Goal: Information Seeking & Learning: Learn about a topic

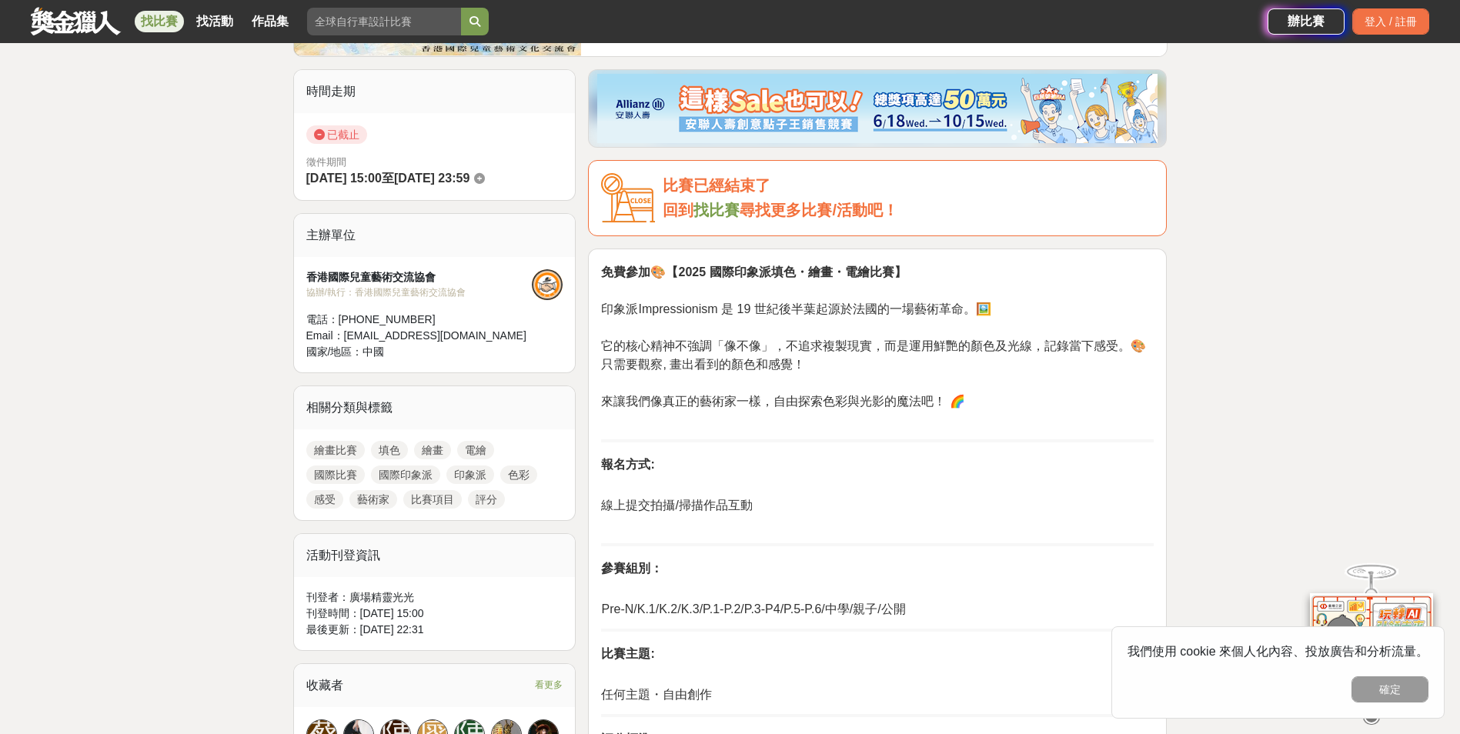
scroll to position [385, 0]
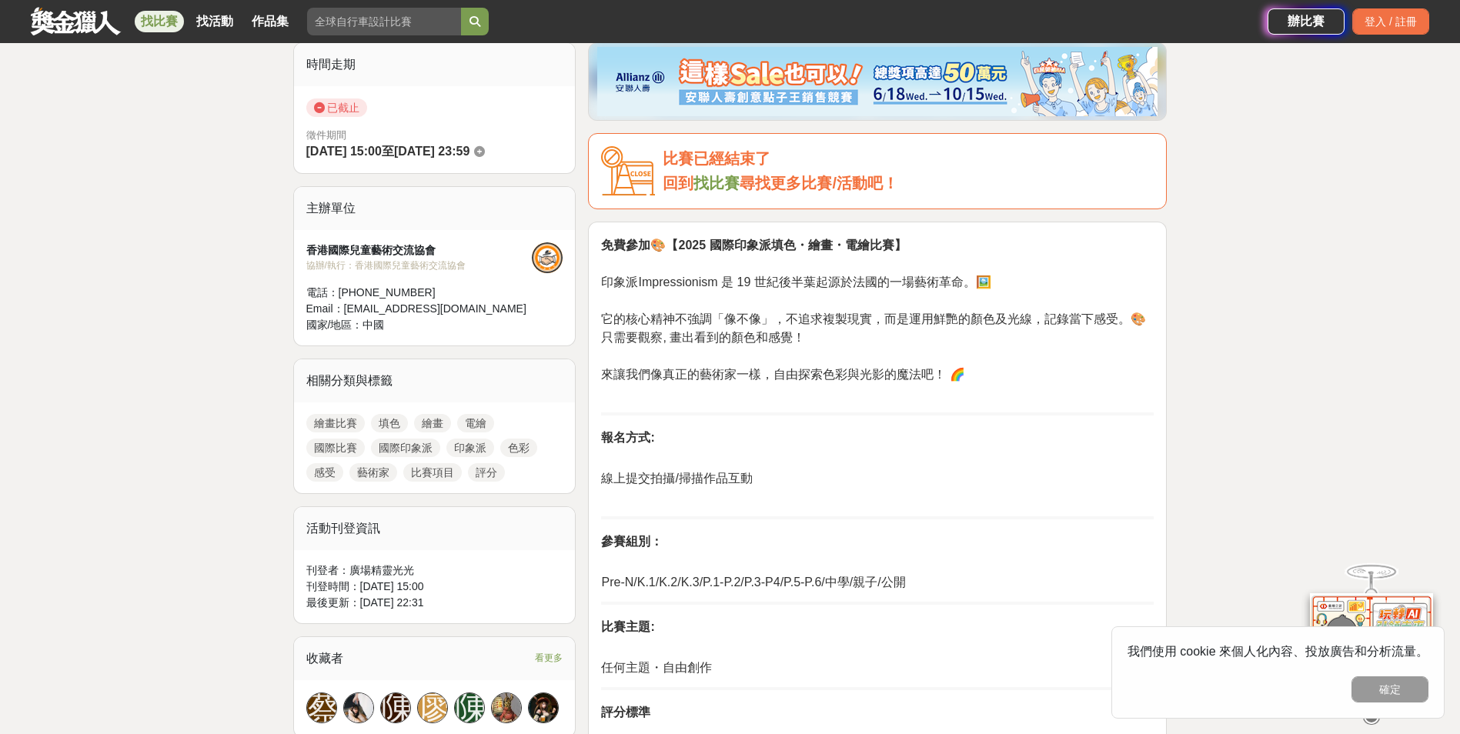
click at [333, 419] on link "繪畫比賽" at bounding box center [335, 423] width 58 height 18
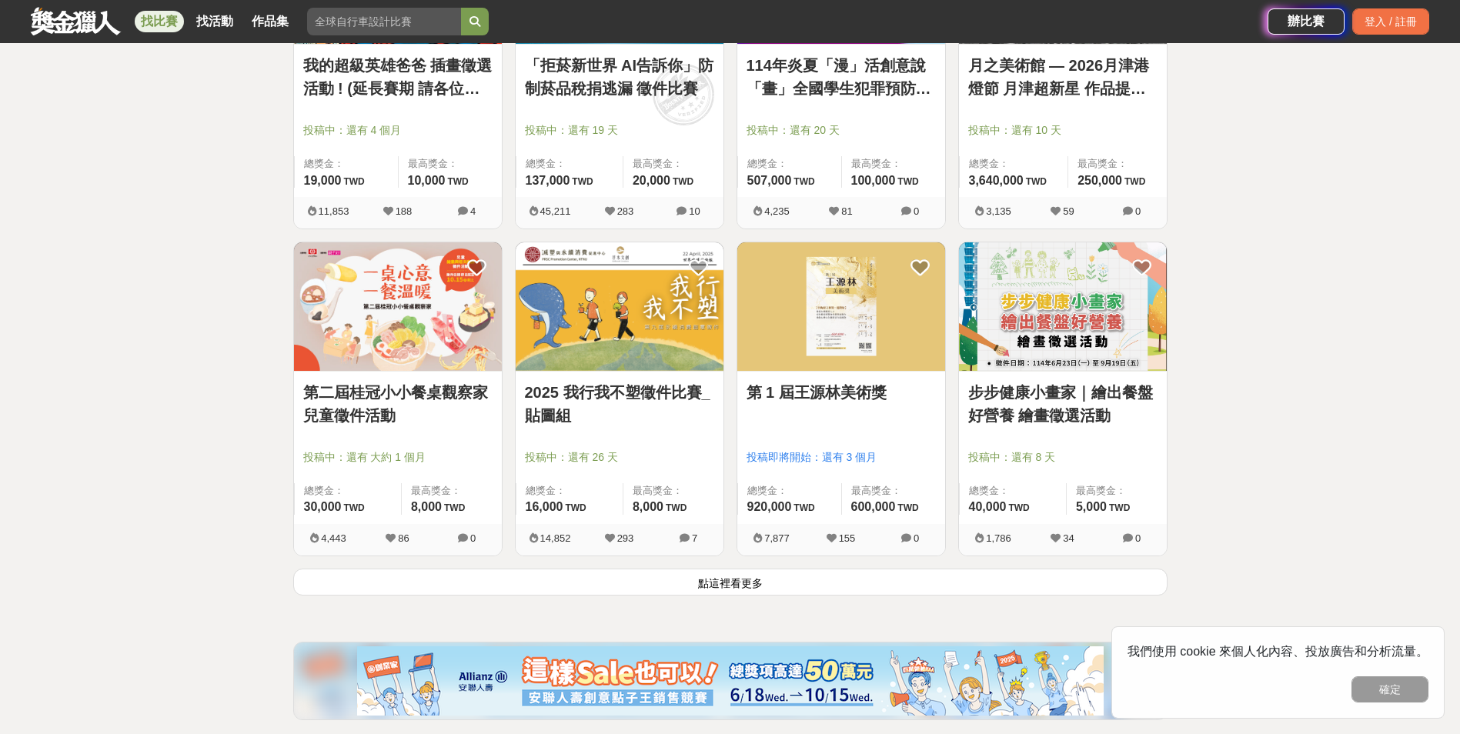
scroll to position [1770, 0]
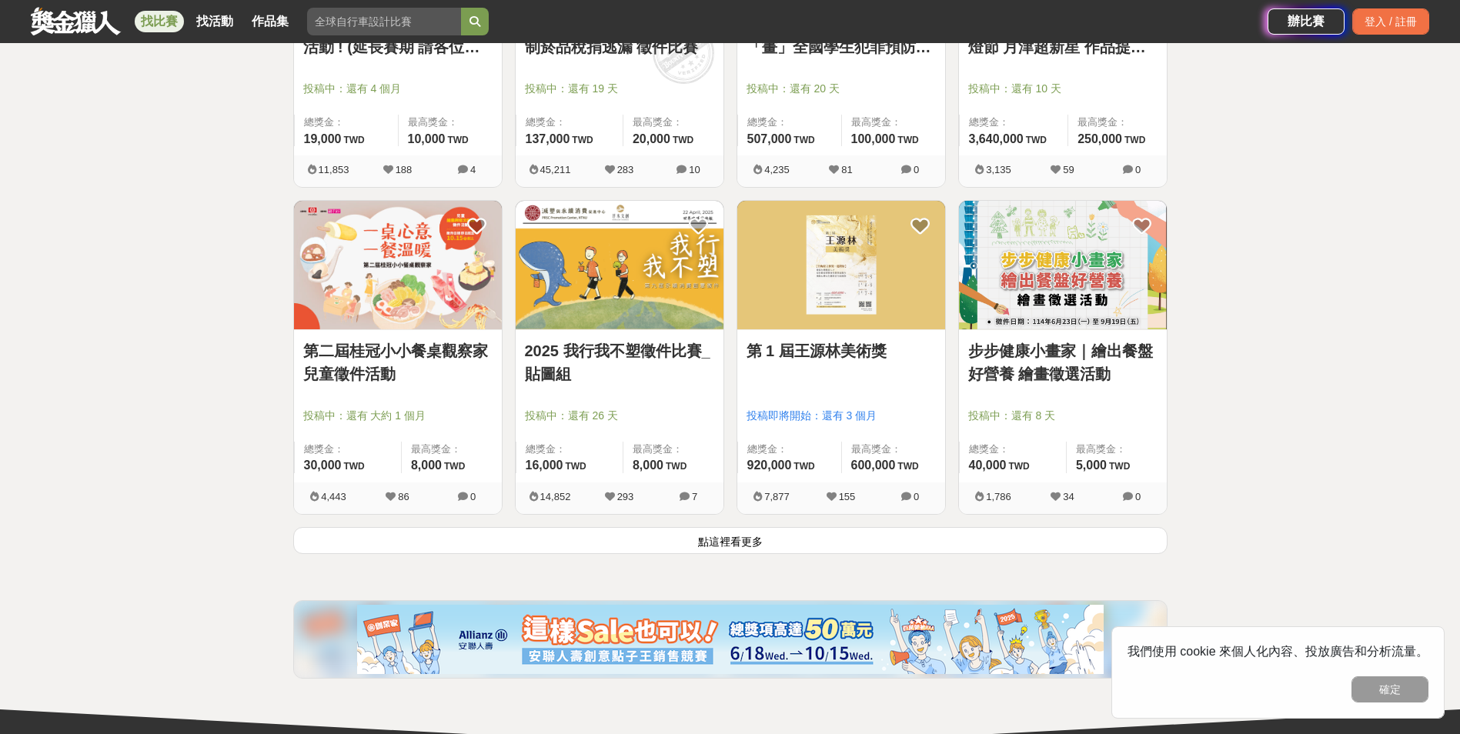
click at [684, 547] on button "點這裡看更多" at bounding box center [730, 540] width 874 height 27
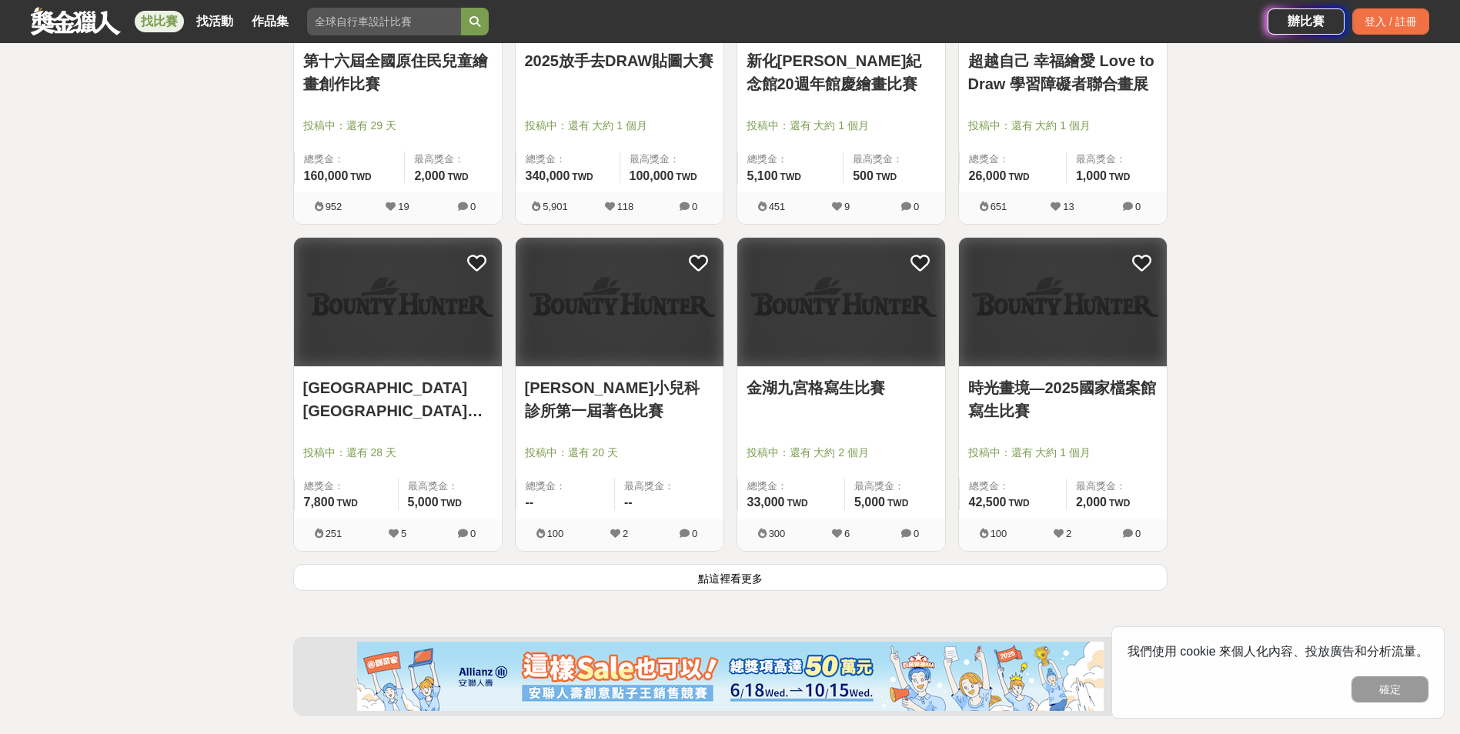
scroll to position [3925, 0]
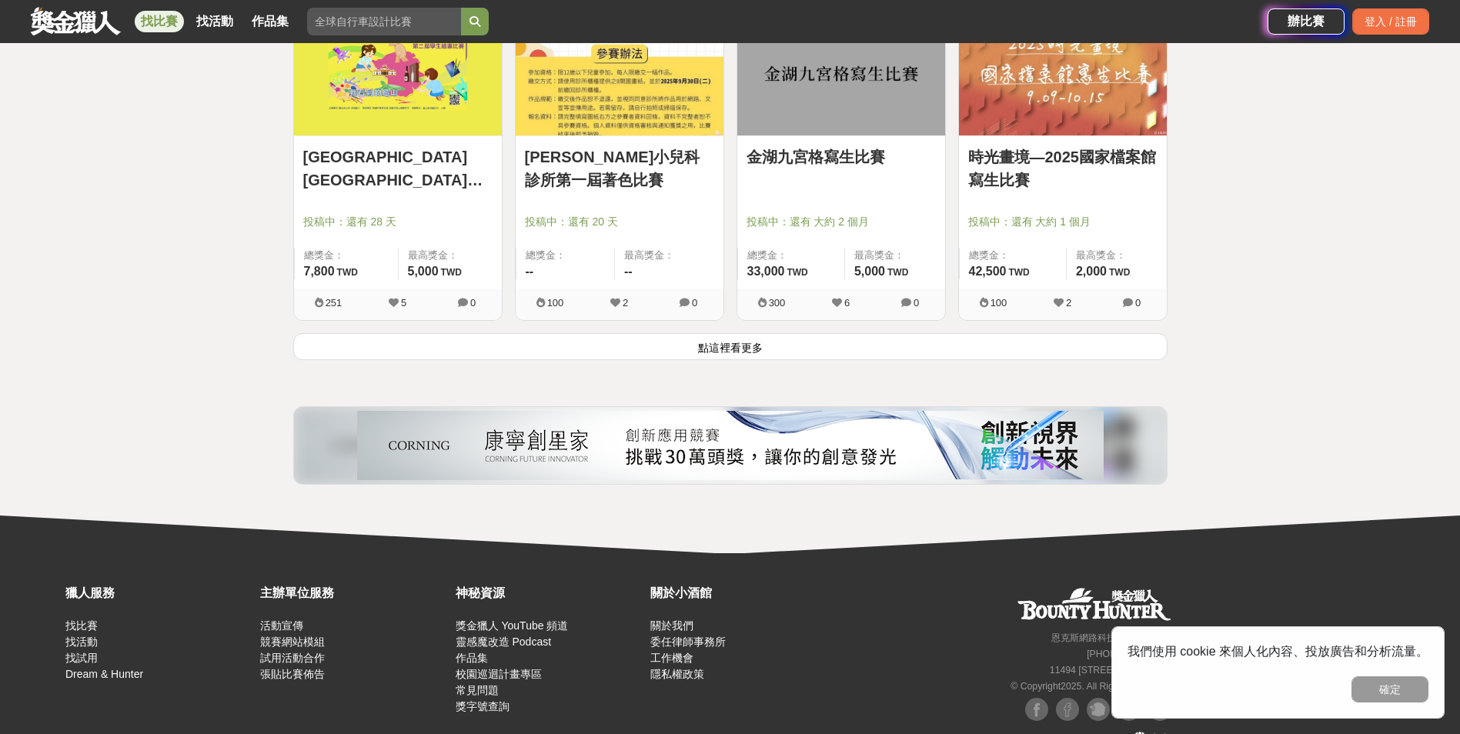
click at [852, 358] on button "點這裡看更多" at bounding box center [730, 346] width 874 height 27
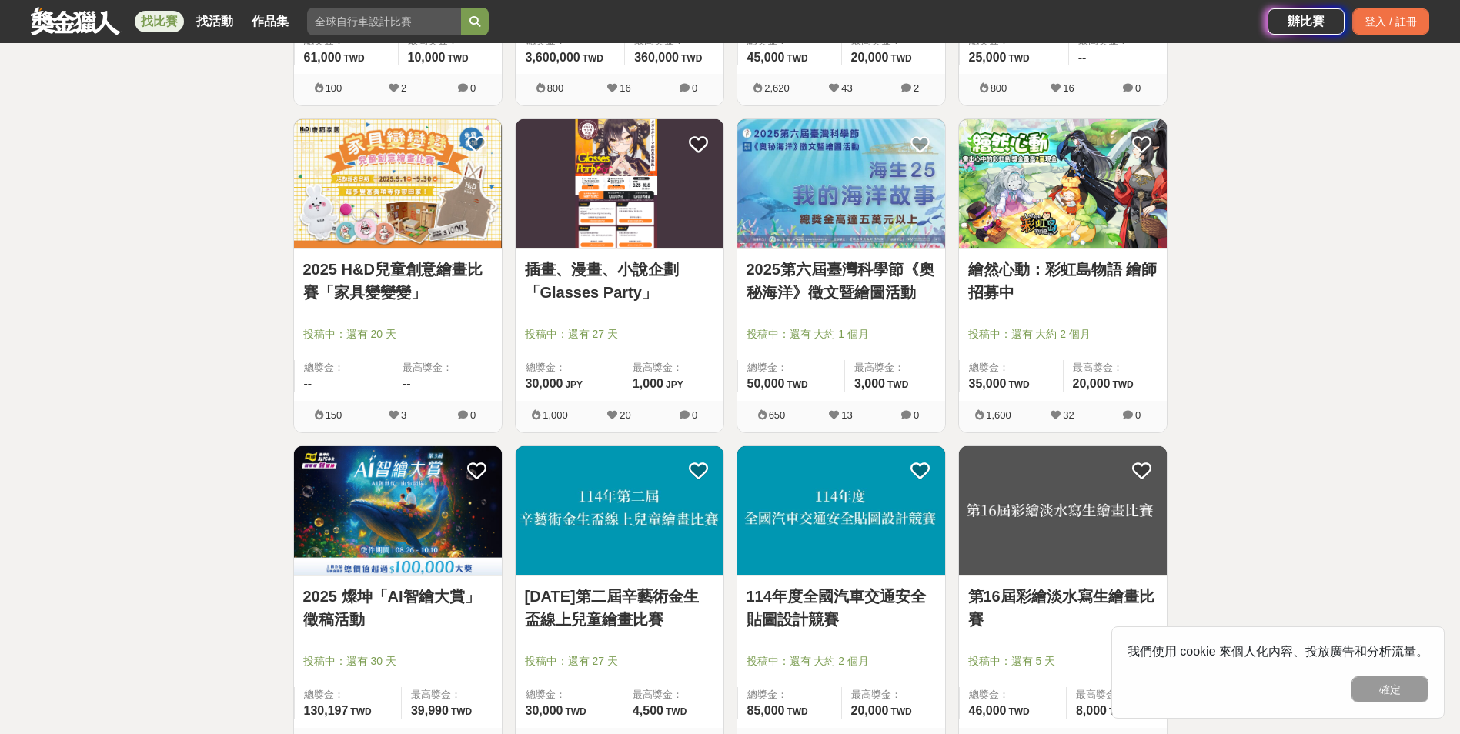
scroll to position [5607, 0]
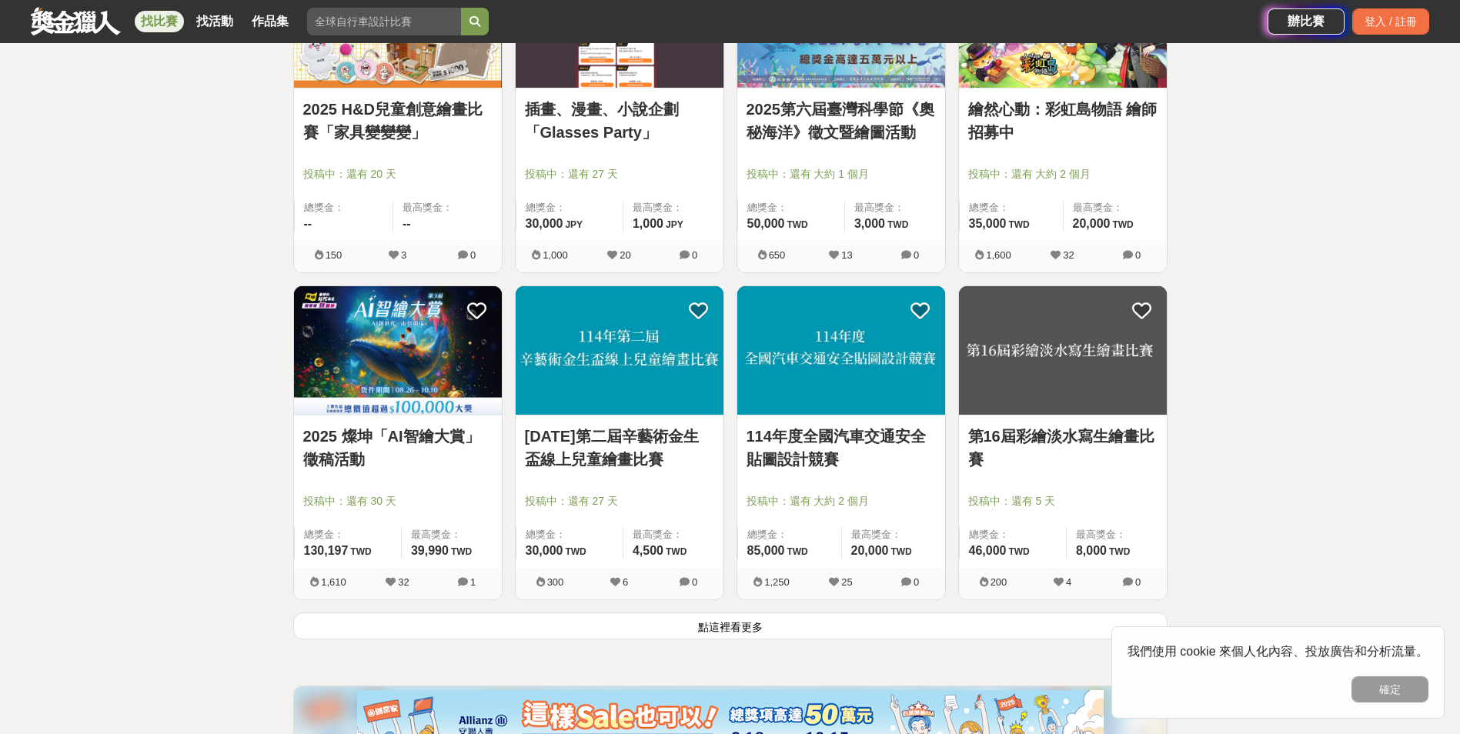
click at [677, 636] on button "點這裡看更多" at bounding box center [730, 626] width 874 height 27
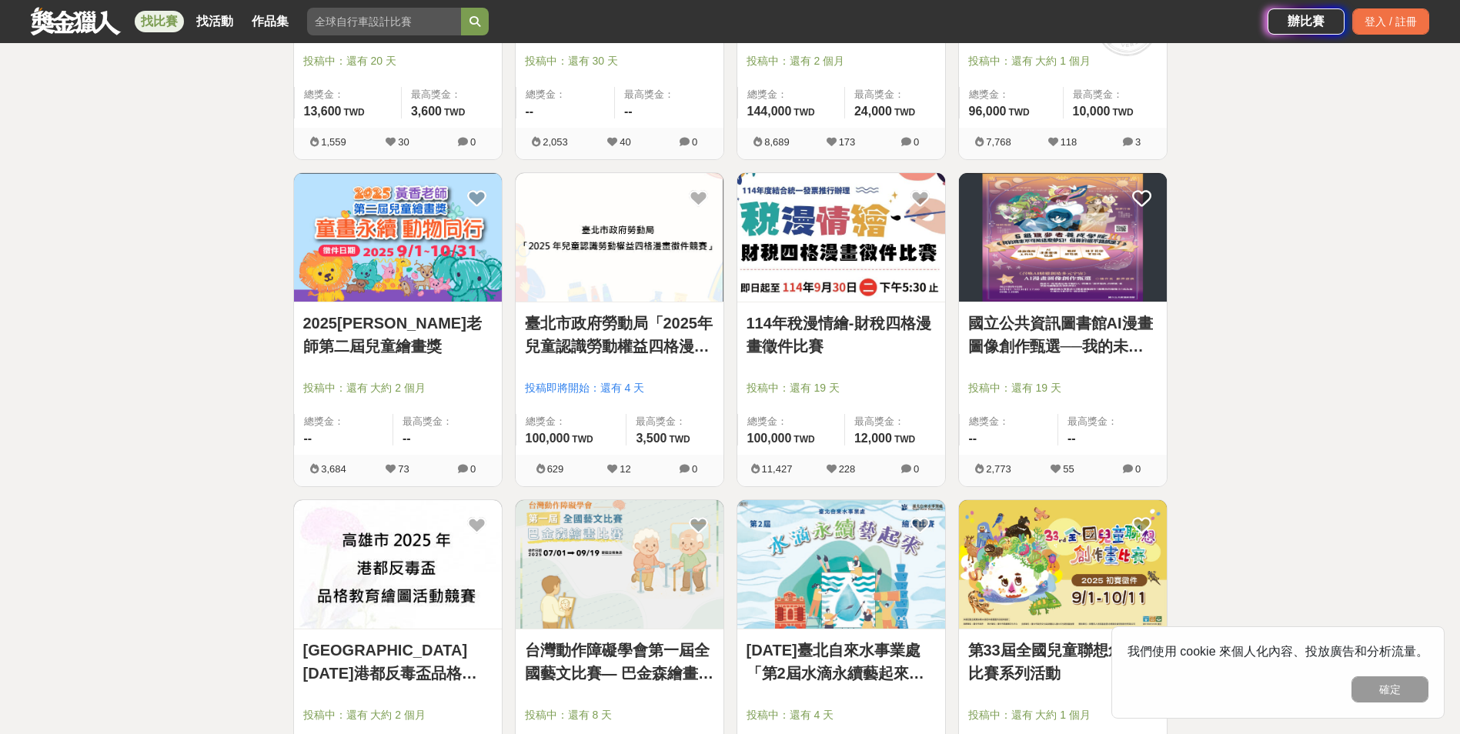
scroll to position [2232, 0]
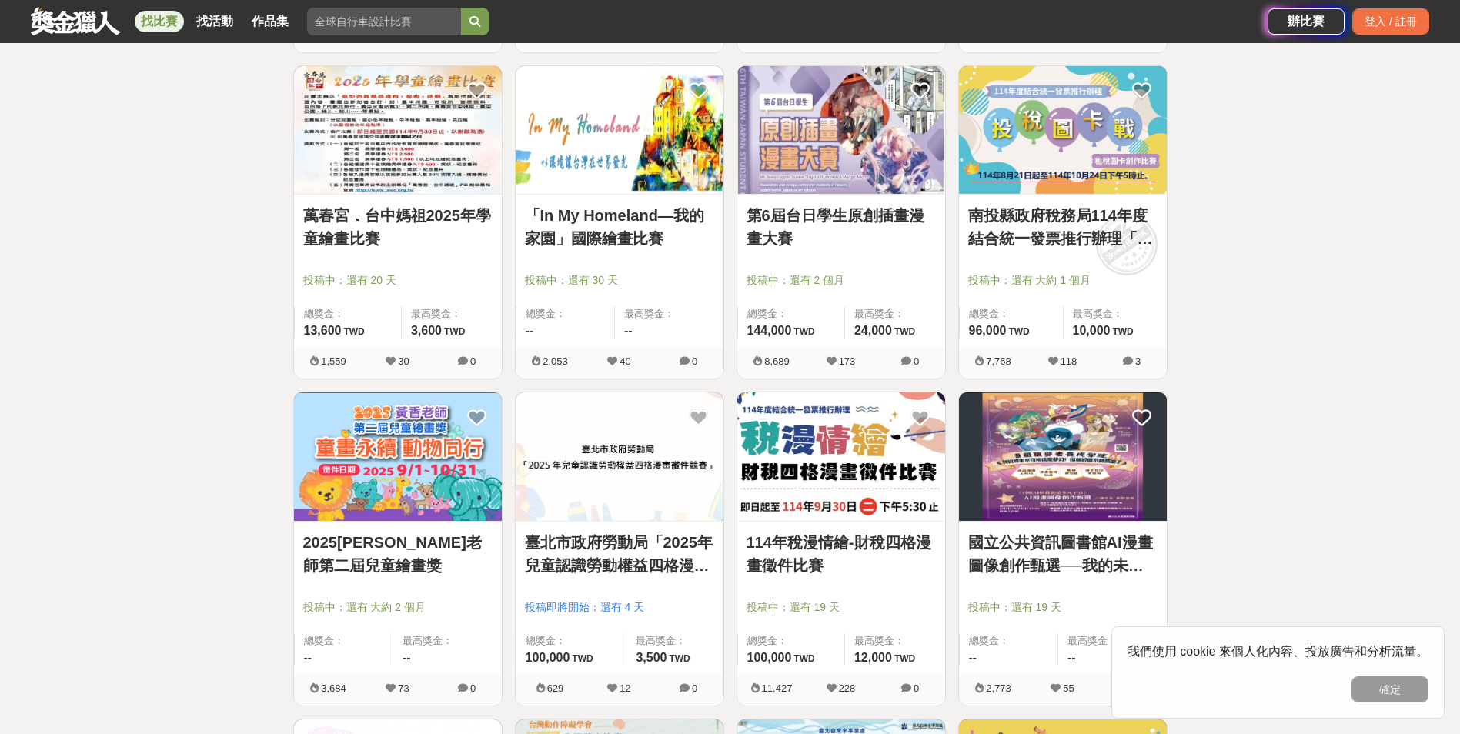
click at [907, 232] on link "第6屆台日學生原創插畫漫畫大賽" at bounding box center [841, 227] width 189 height 46
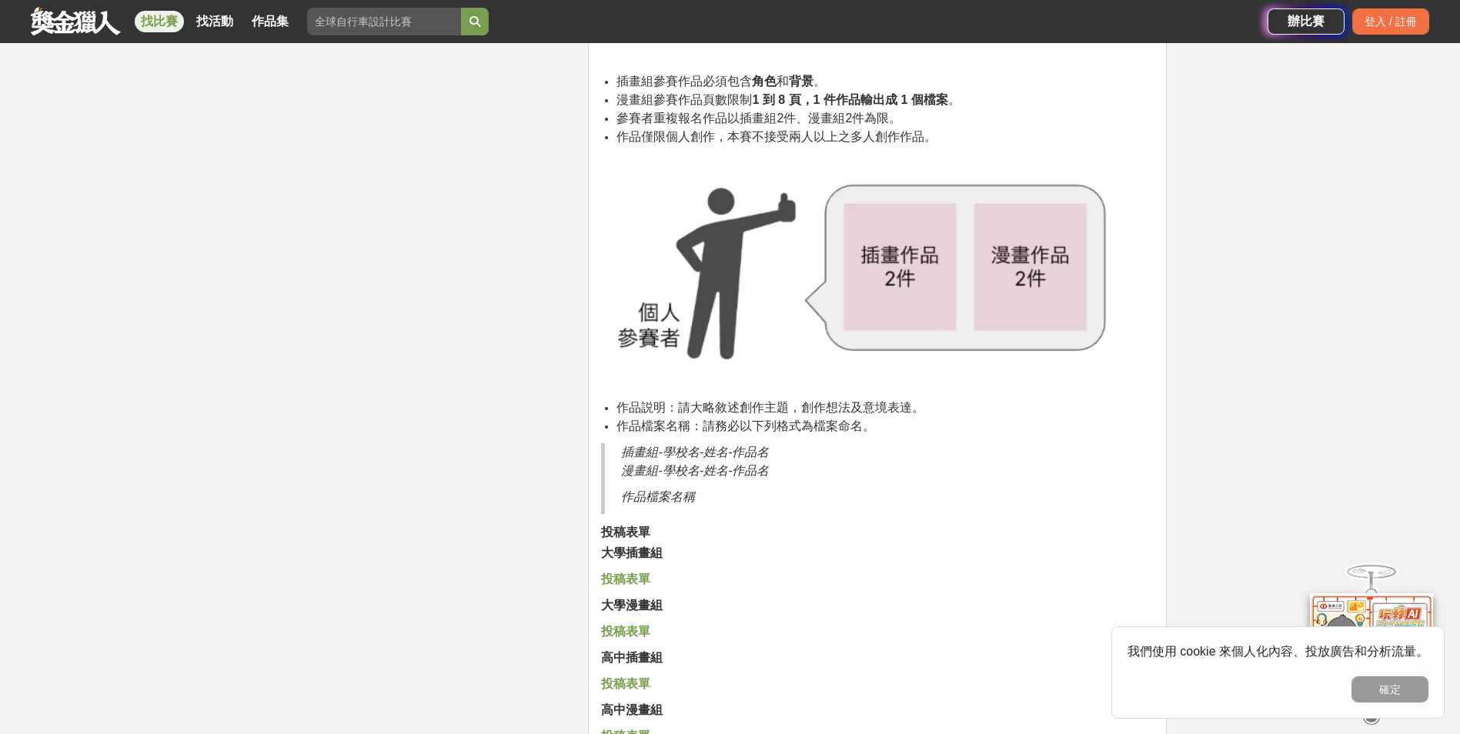
scroll to position [2848, 0]
drag, startPoint x: 656, startPoint y: 116, endPoint x: 694, endPoint y: 109, distance: 39.2
click at [694, 109] on ul "插畫組參賽作品必須包含 角色 和 背景 。 漫畫組參賽作品頁數限制 1 到 8 頁，1 件作品輸出成 1 個檔案 。 參賽者重複報名作品以插畫組2件、漫畫組2…" at bounding box center [877, 110] width 553 height 74
drag, startPoint x: 694, startPoint y: 109, endPoint x: 667, endPoint y: 155, distance: 53.9
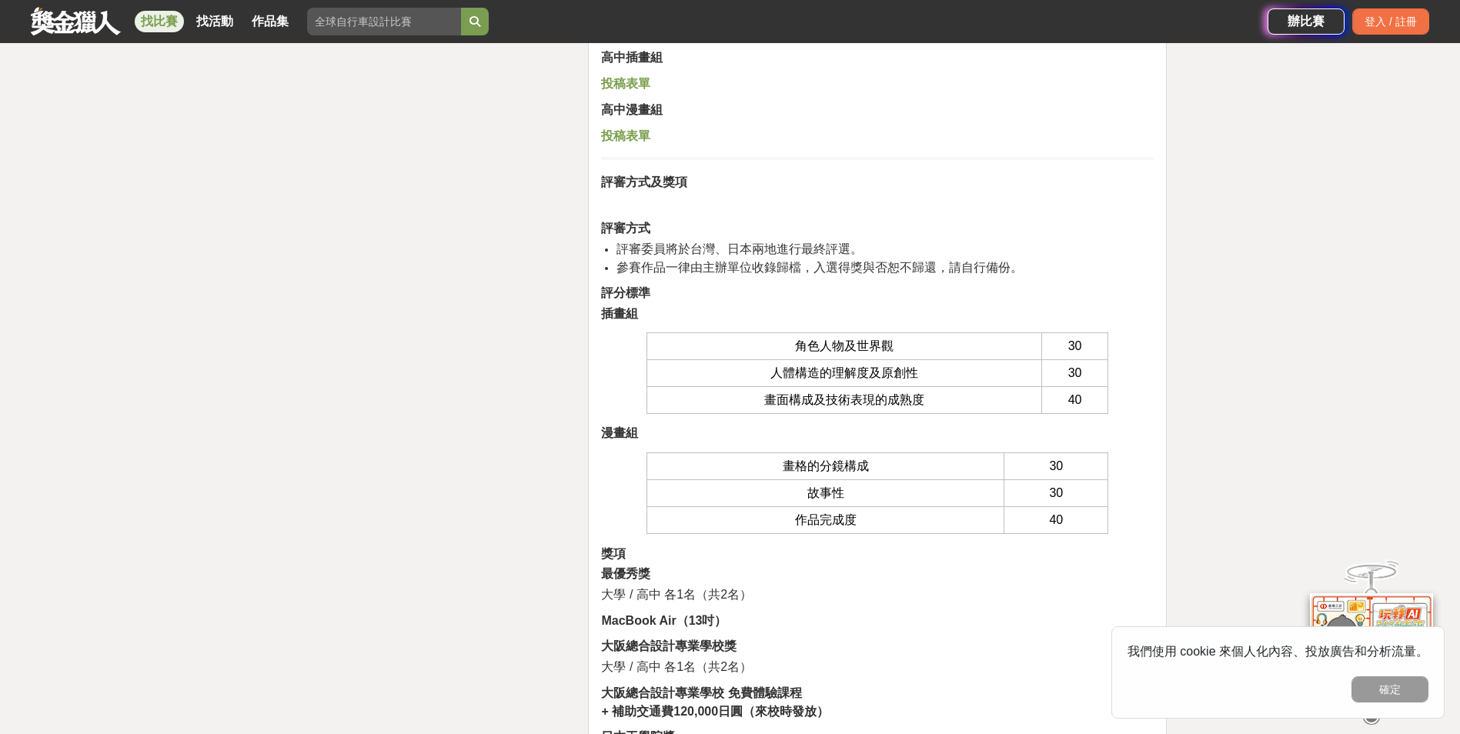
scroll to position [3463, 0]
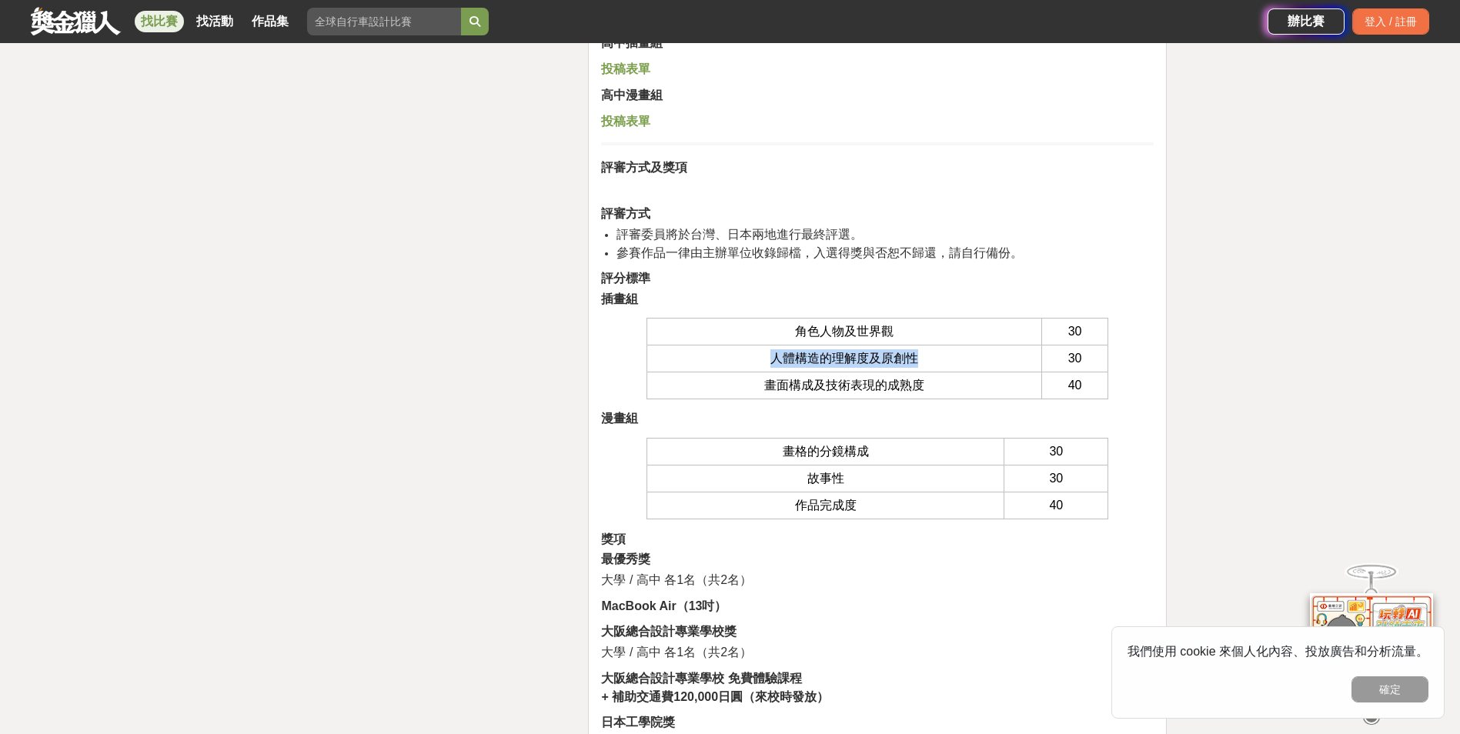
drag, startPoint x: 759, startPoint y: 364, endPoint x: 958, endPoint y: 354, distance: 199.6
click at [958, 354] on td "人體構造的理解度及原創性" at bounding box center [844, 359] width 394 height 27
drag, startPoint x: 756, startPoint y: 388, endPoint x: 927, endPoint y: 384, distance: 170.9
click at [927, 384] on td "畫面構成及技術表現的成熟度" at bounding box center [844, 386] width 394 height 27
drag, startPoint x: 927, startPoint y: 384, endPoint x: 860, endPoint y: 419, distance: 74.7
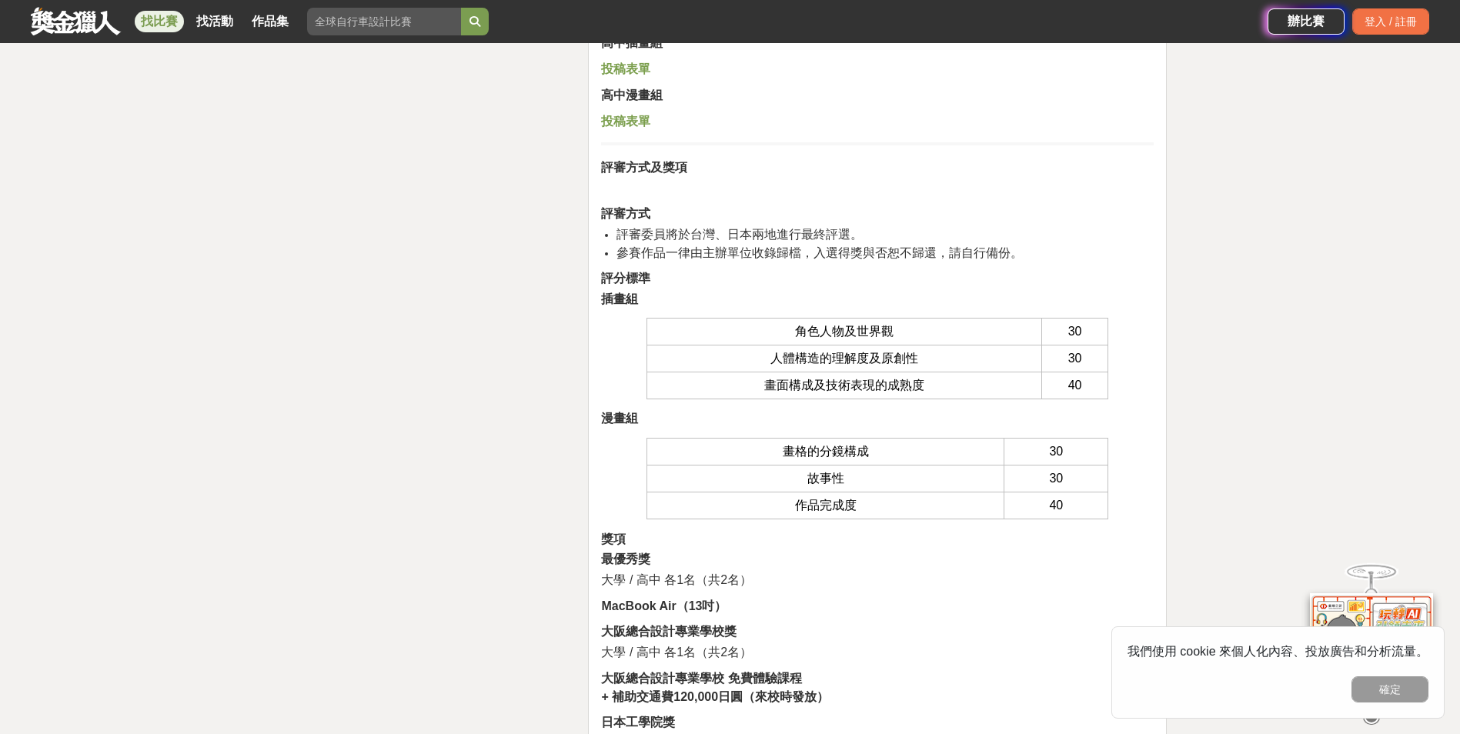
click at [860, 419] on p "漫畫組" at bounding box center [877, 418] width 553 height 18
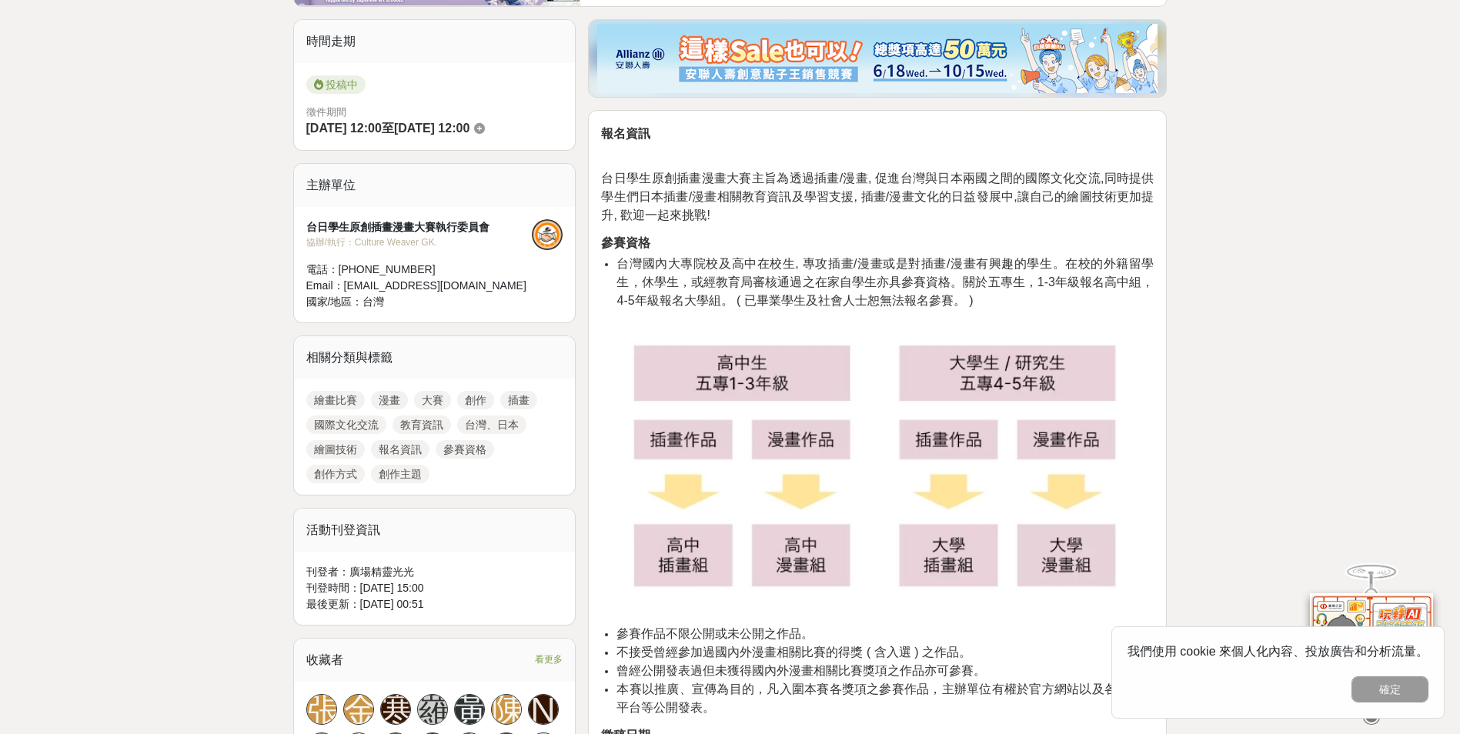
scroll to position [0, 0]
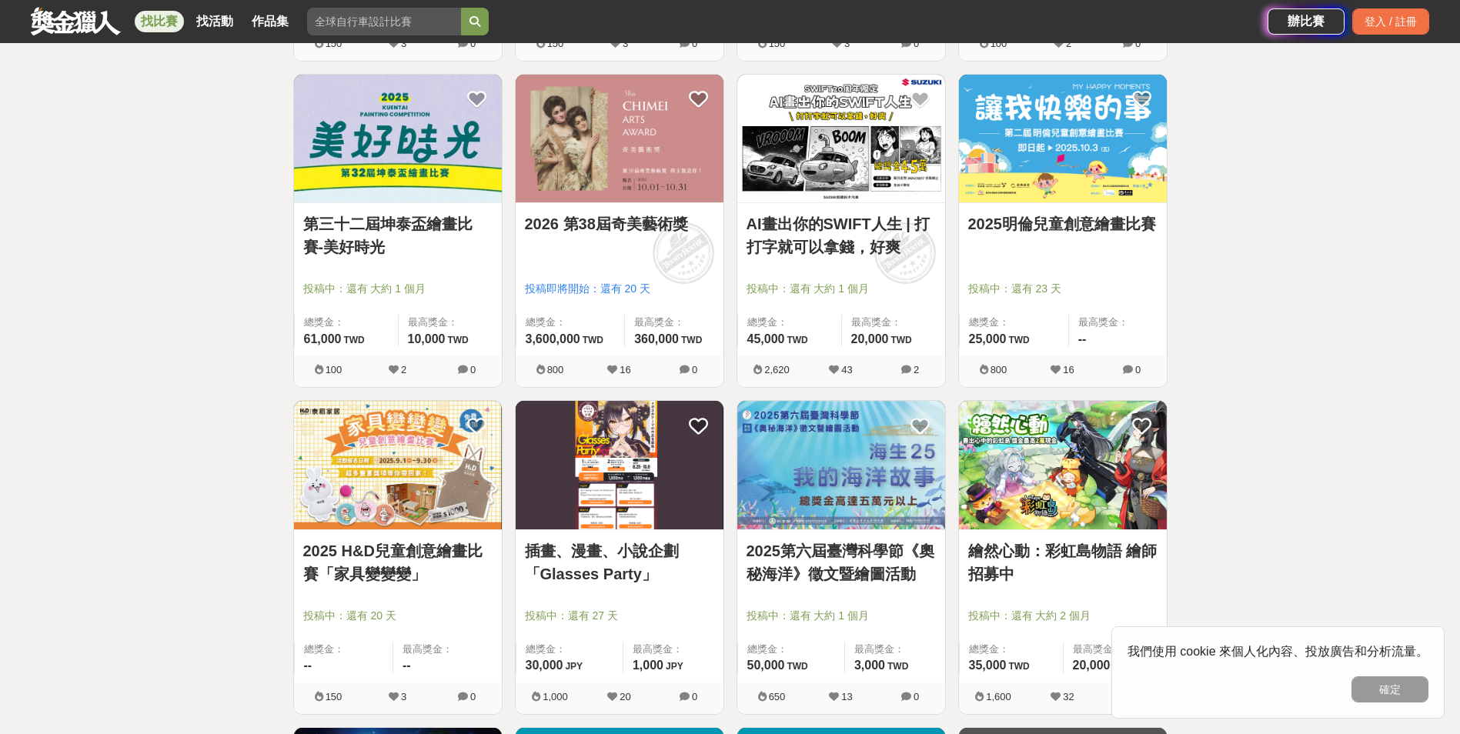
scroll to position [5311, 0]
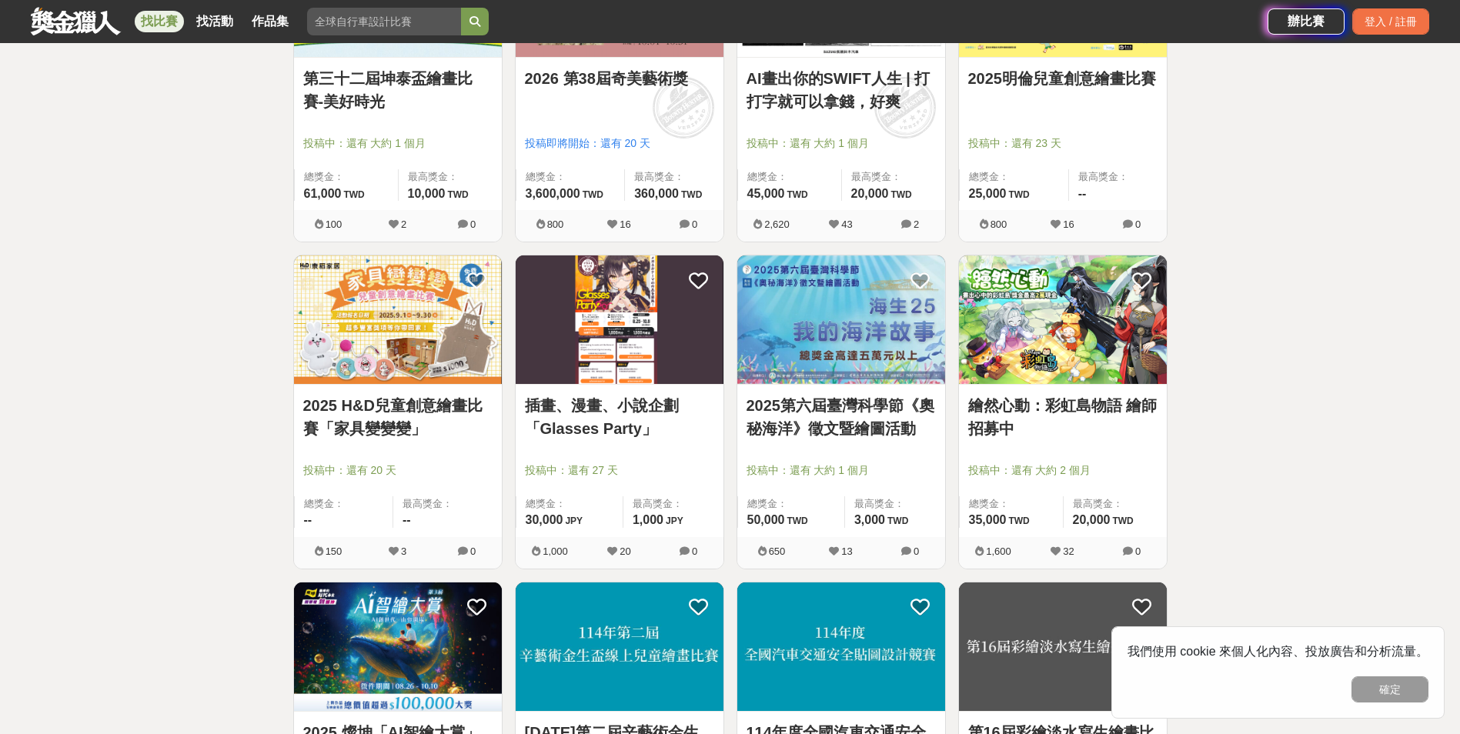
click at [611, 452] on div at bounding box center [624, 448] width 199 height 18
click at [673, 363] on img at bounding box center [620, 320] width 208 height 129
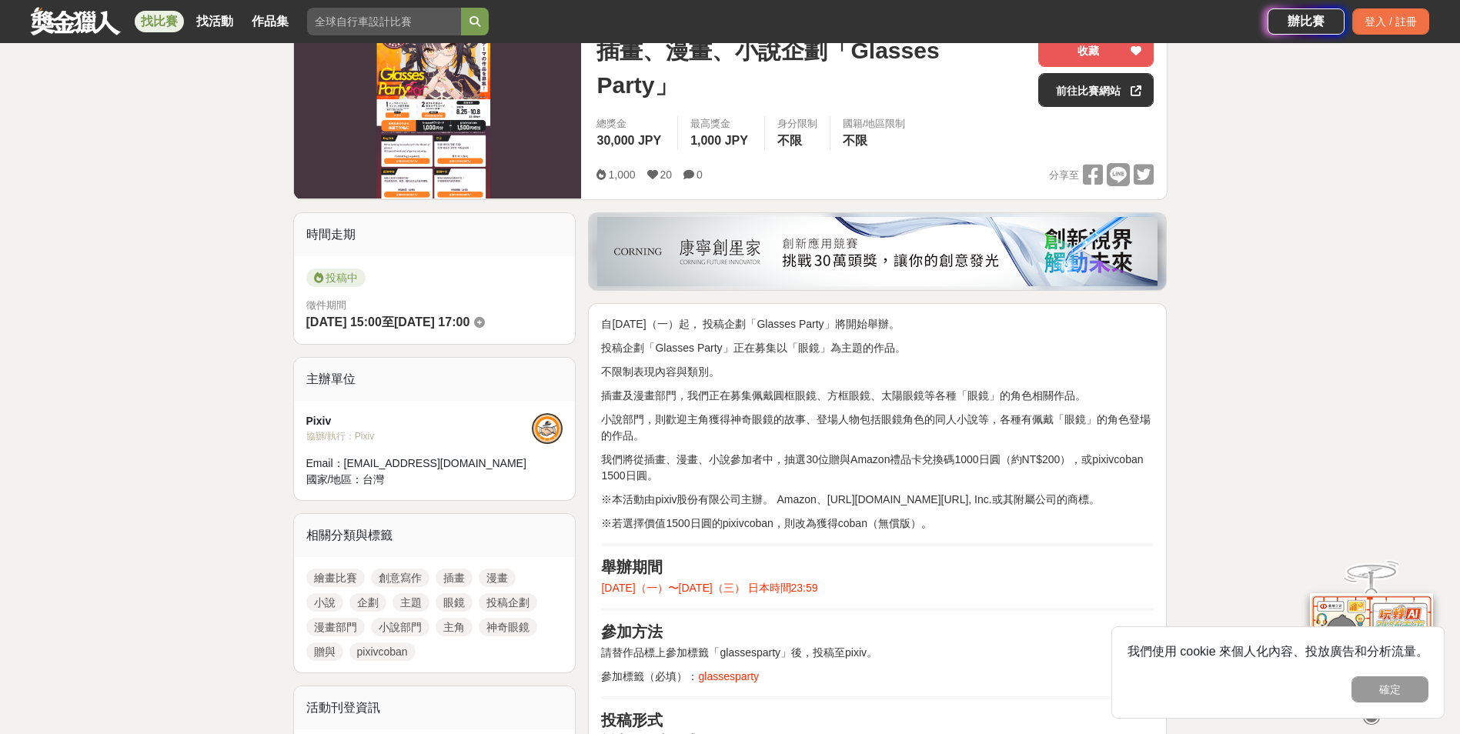
scroll to position [231, 0]
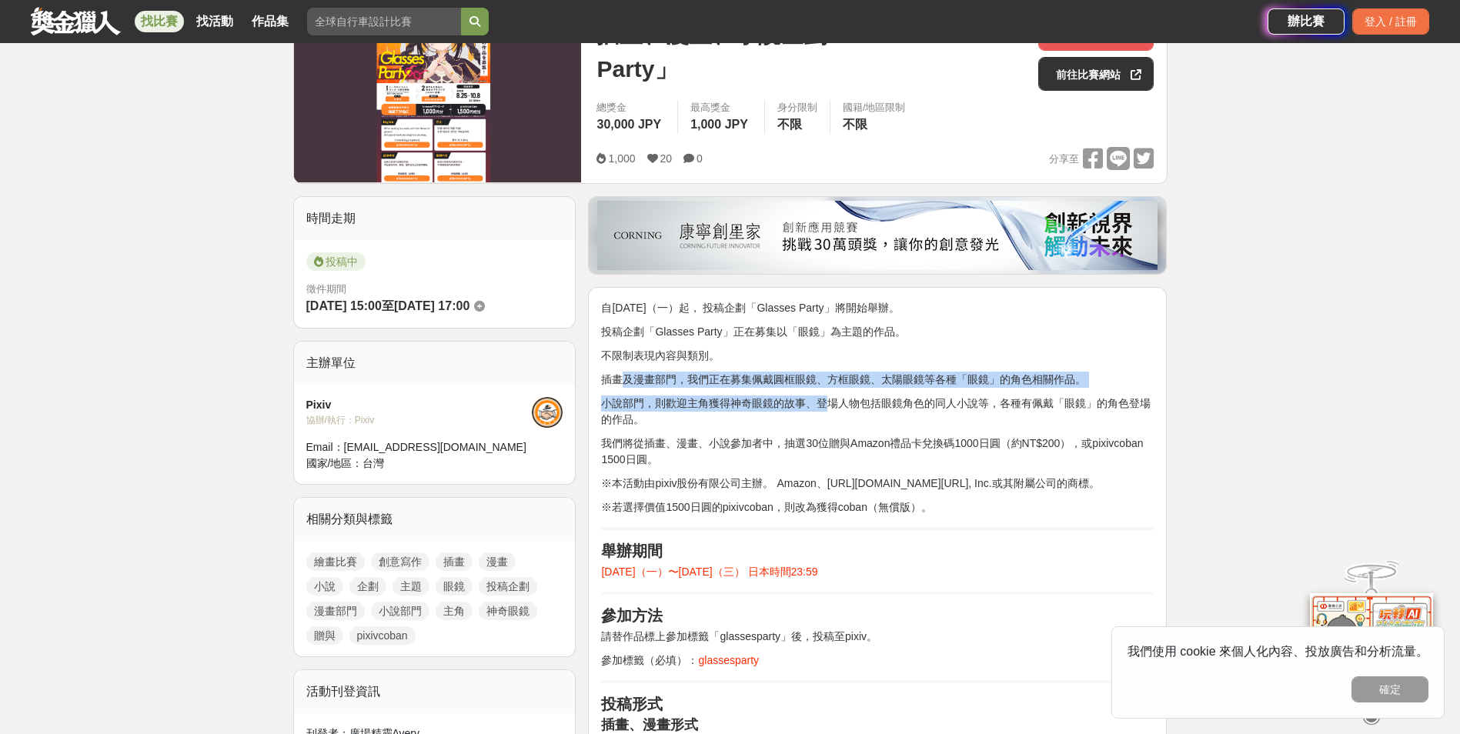
drag, startPoint x: 620, startPoint y: 372, endPoint x: 833, endPoint y: 403, distance: 214.8
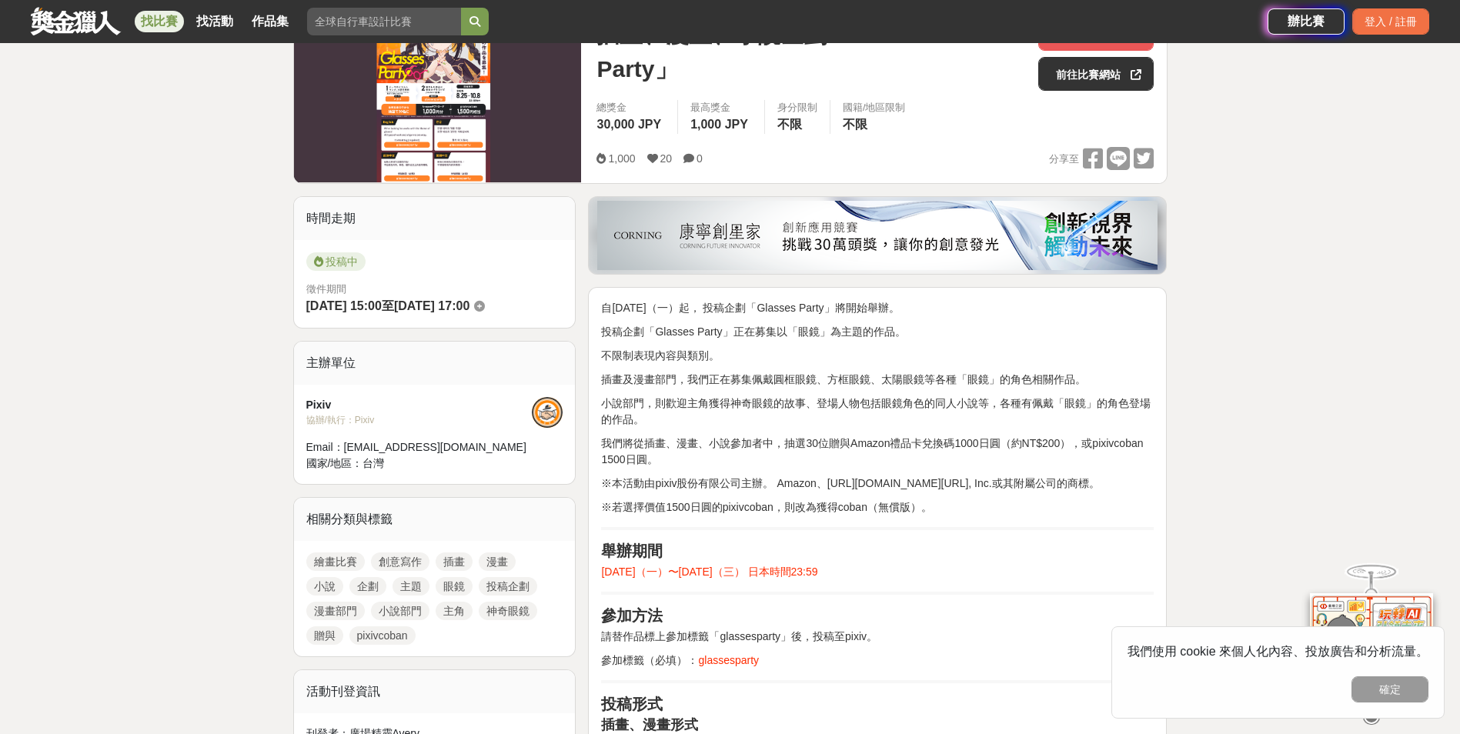
drag, startPoint x: 833, startPoint y: 403, endPoint x: 730, endPoint y: 413, distance: 102.8
click at [730, 413] on p "小說部門，則歡迎主角獲得神奇眼鏡的故事、登場人物包括眼鏡角色的同人小說等，各種有佩戴「眼鏡」的角色登場的作品。" at bounding box center [877, 412] width 553 height 32
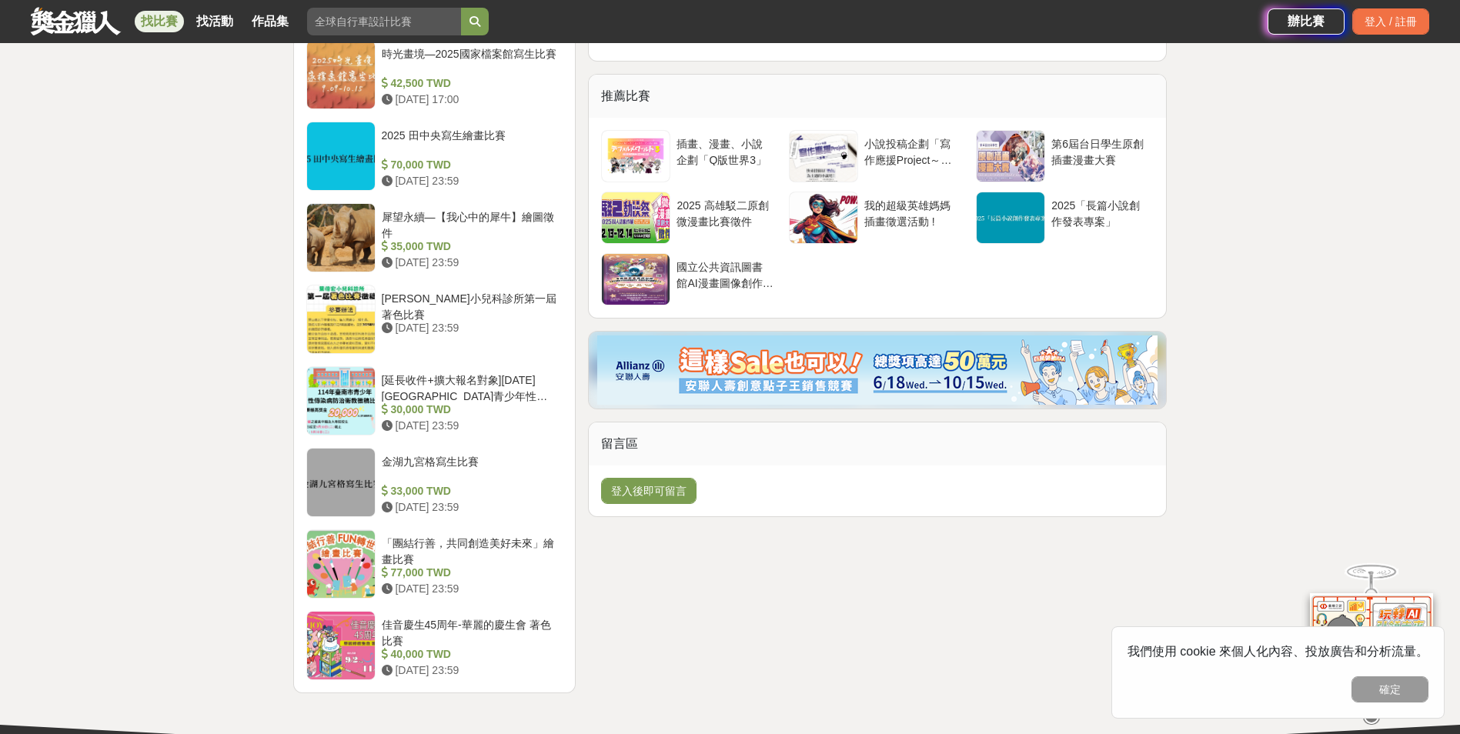
scroll to position [1269, 0]
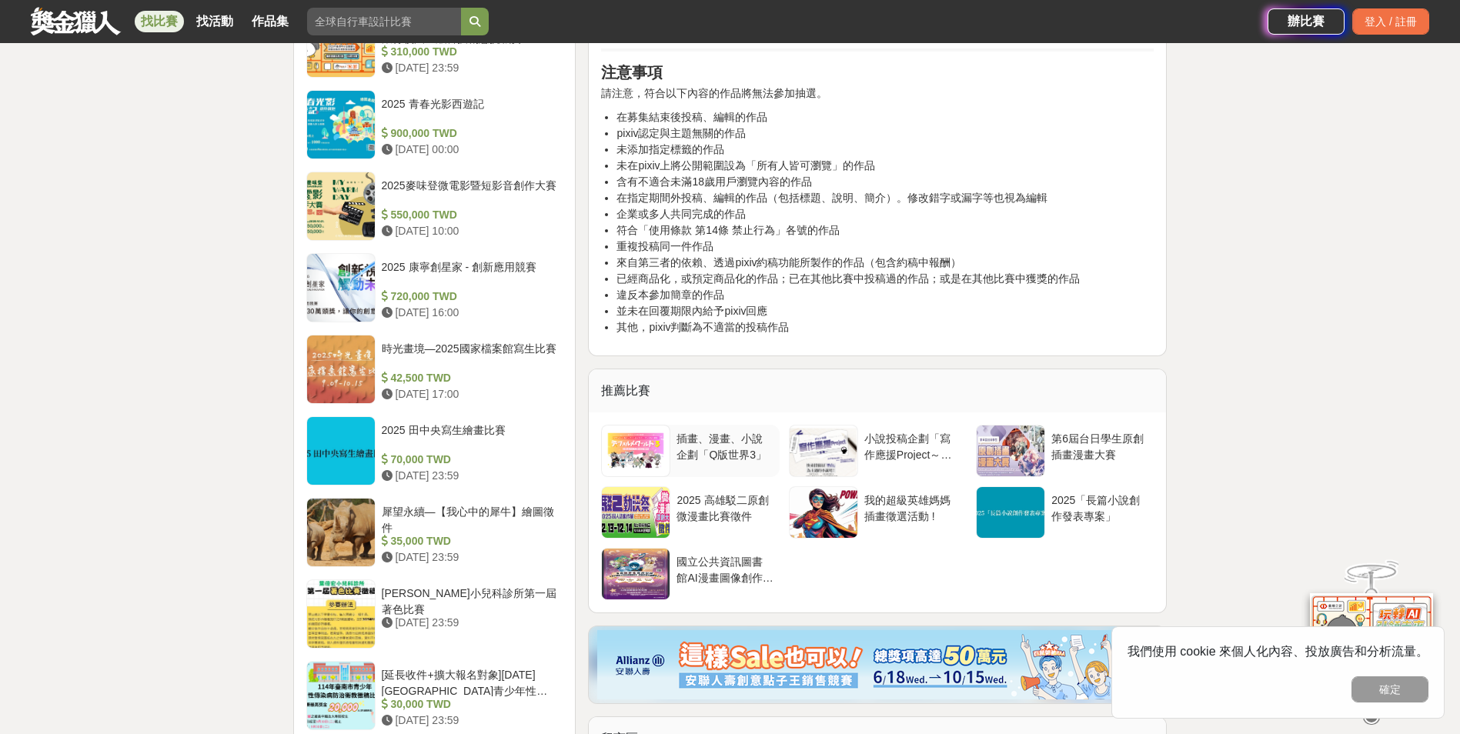
click at [719, 452] on div "插畫、漫畫、小說企劃「Q版世界3」" at bounding box center [725, 445] width 96 height 29
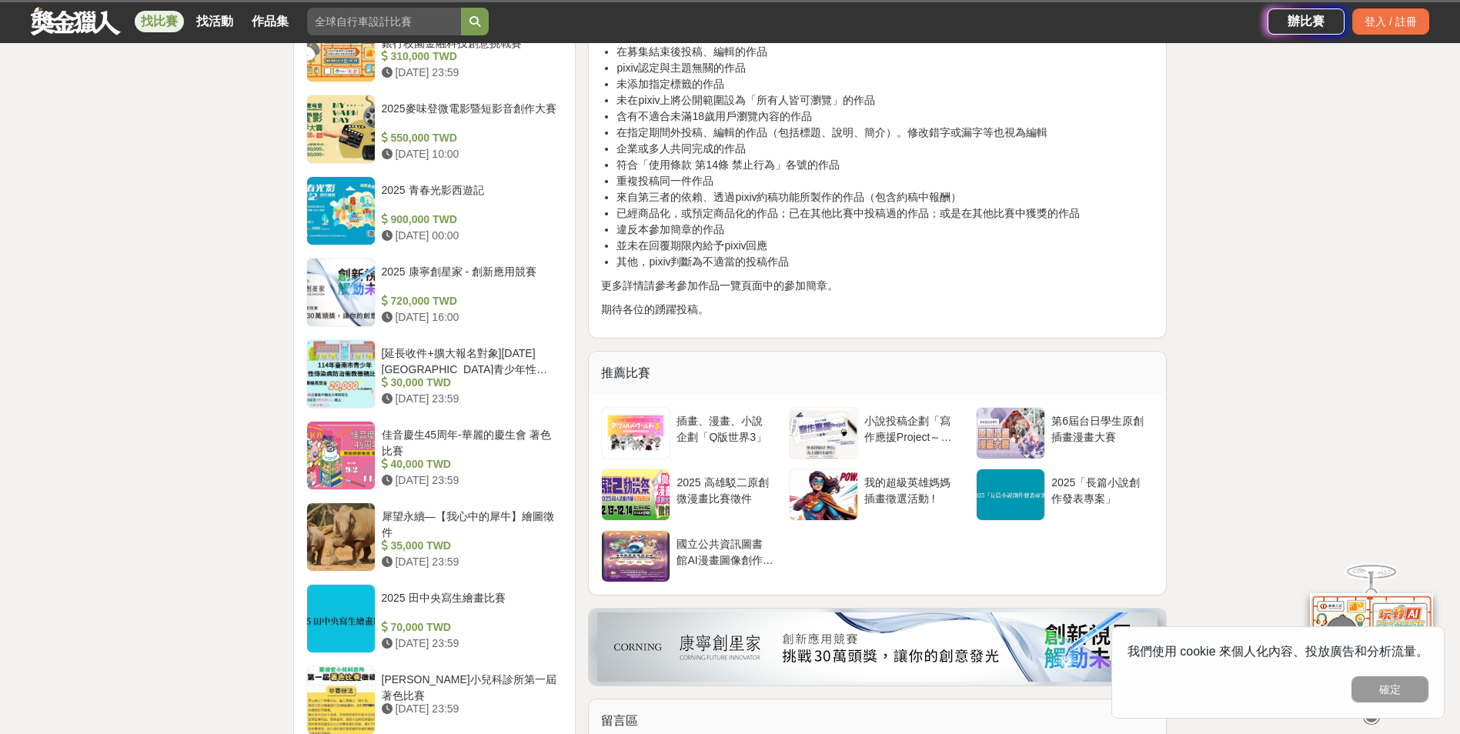
scroll to position [1308, 0]
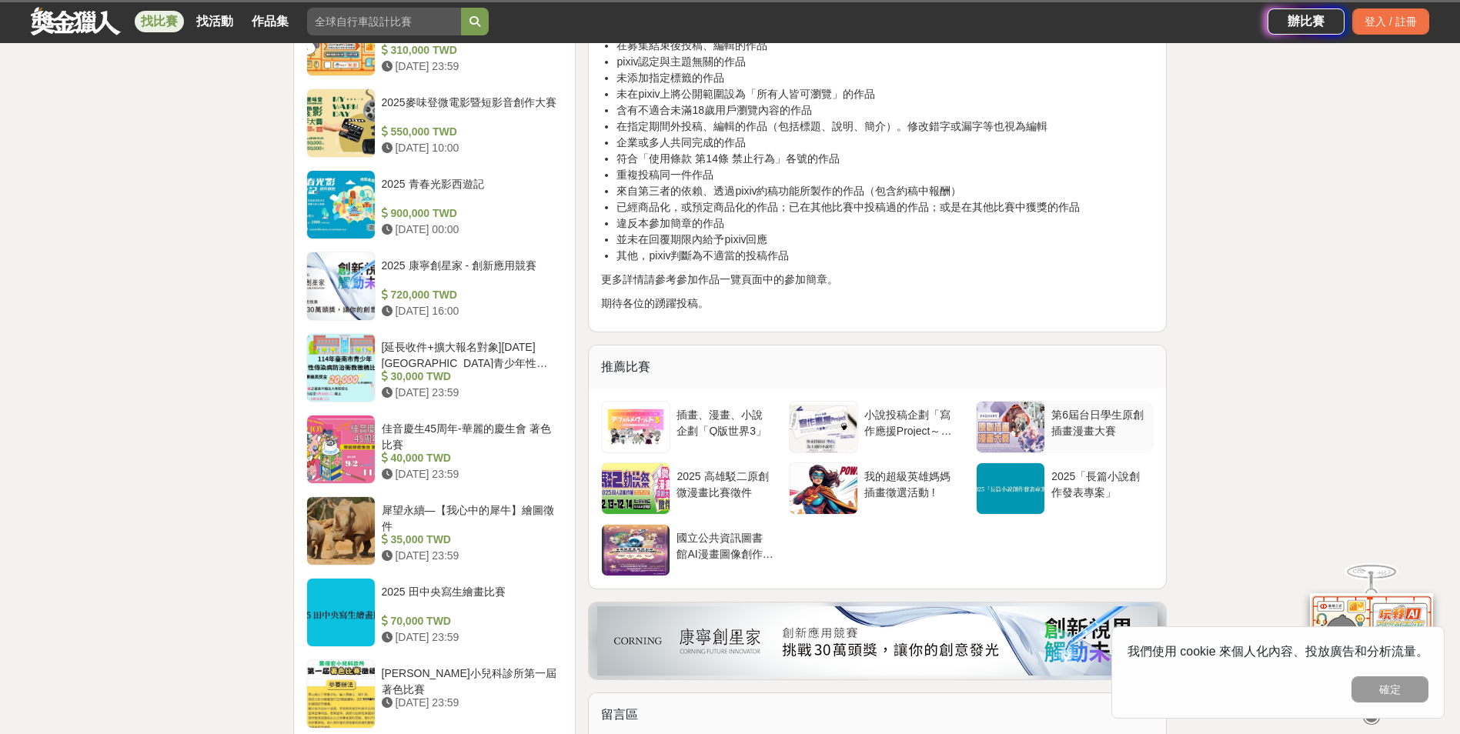
click at [1098, 441] on div "第6屆台日學生原創插畫漫畫大賽" at bounding box center [1099, 427] width 109 height 52
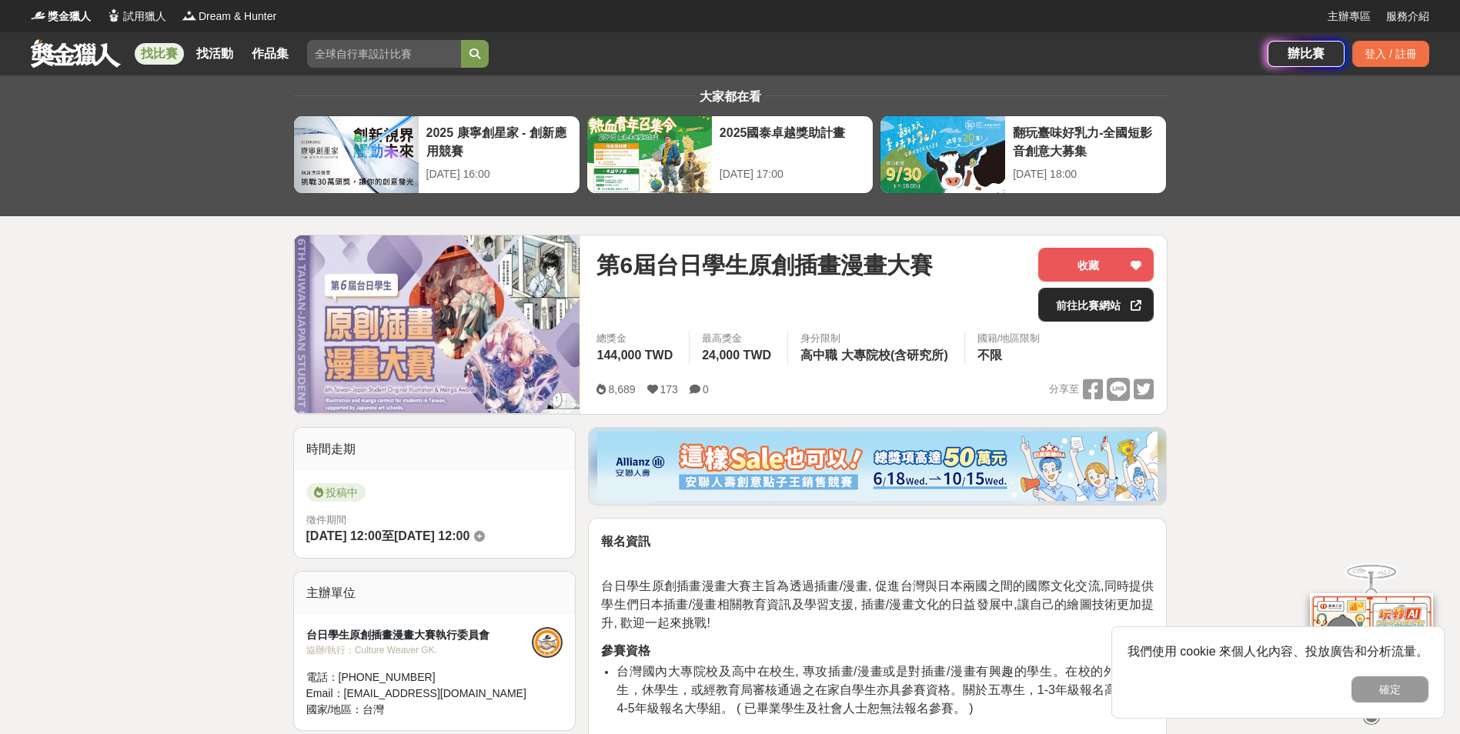
click at [1104, 306] on link "前往比賽網站" at bounding box center [1095, 305] width 115 height 34
